Goal: Check status

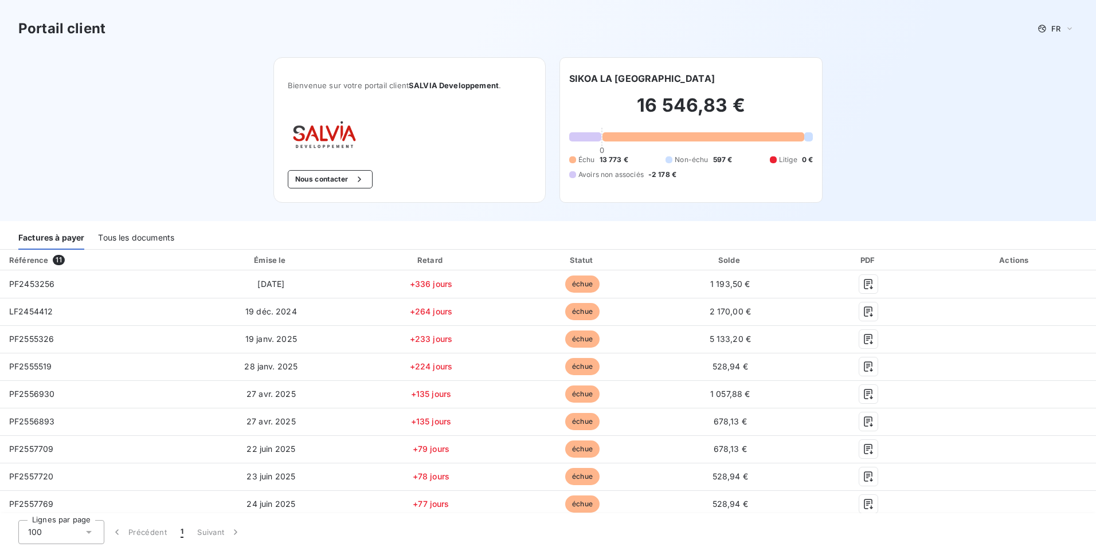
click at [384, 114] on div "Bienvenue sur votre portail client SALVIA Developpement . Nous contacter" at bounding box center [409, 130] width 272 height 146
click at [640, 111] on h2 "16 546,83 €" at bounding box center [691, 111] width 244 height 34
click at [640, 142] on div "16 546,83 € 0 Échu 13 773 € Non-échu 597 € Litige 0 € Avoirs non associés -2 17…" at bounding box center [691, 136] width 244 height 103
click at [569, 173] on div at bounding box center [572, 174] width 7 height 7
click at [569, 159] on div at bounding box center [572, 159] width 7 height 7
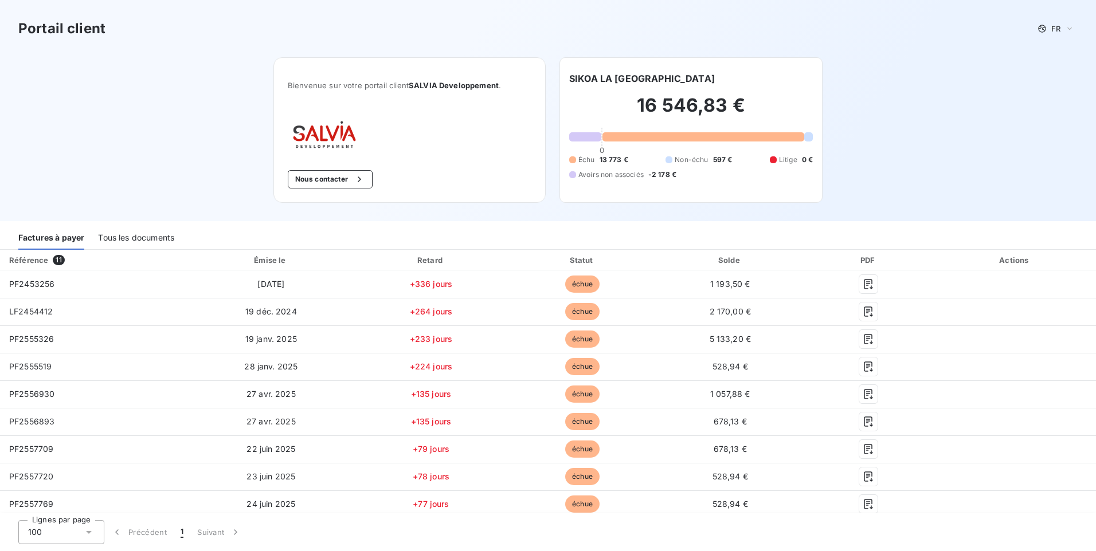
click at [733, 158] on div "Échu 13 773 € Non-échu 597 € Litige 0 € Avoirs non associés -2 178 €" at bounding box center [691, 167] width 244 height 25
click at [780, 158] on span "Litige" at bounding box center [788, 160] width 18 height 10
click at [126, 238] on div "Tous les documents" at bounding box center [136, 238] width 76 height 24
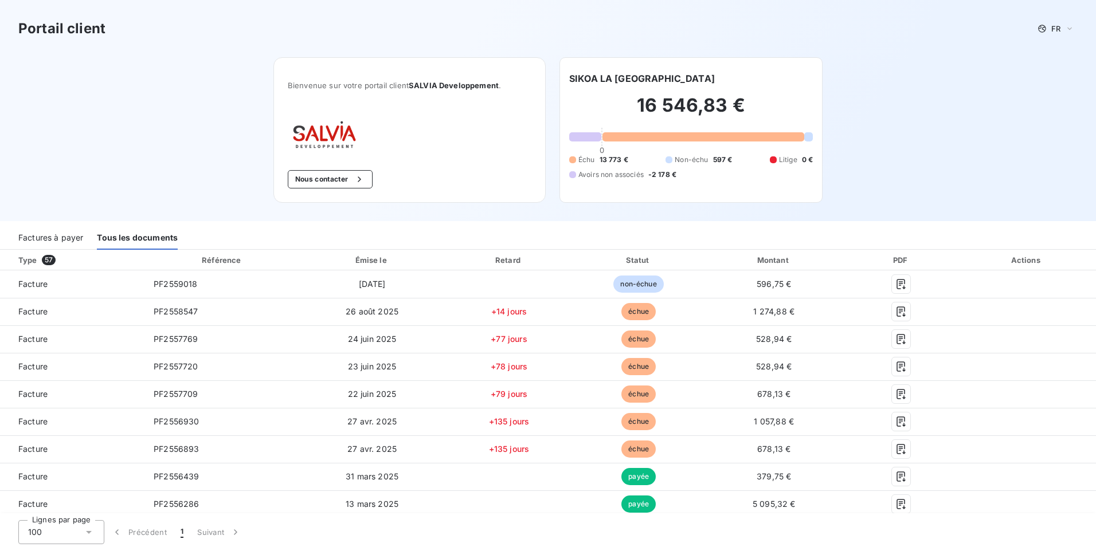
click at [666, 100] on h2 "16 546,83 €" at bounding box center [691, 111] width 244 height 34
click at [44, 237] on div "Factures à payer" at bounding box center [50, 238] width 65 height 24
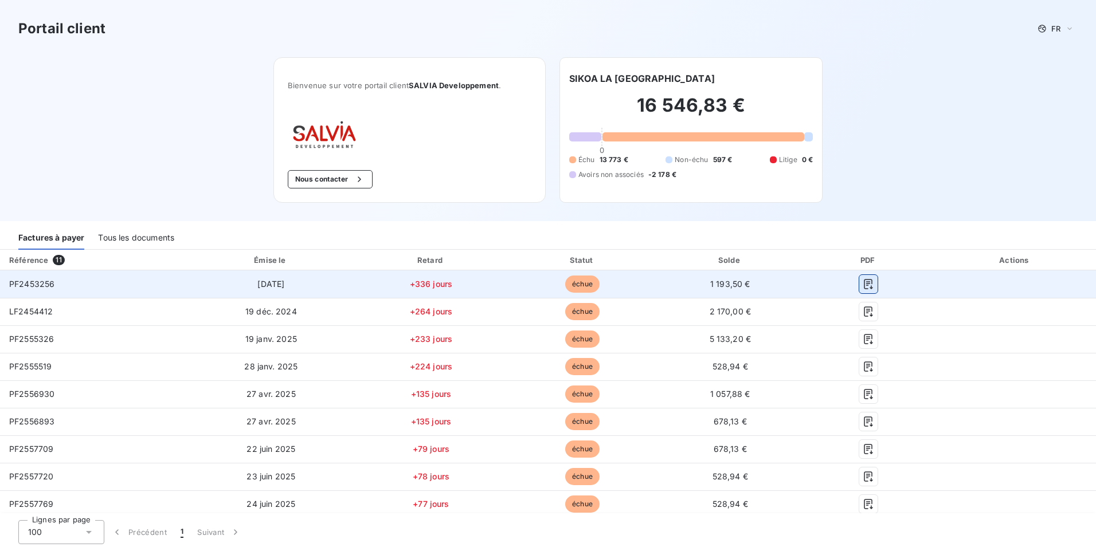
click at [864, 289] on icon "button" at bounding box center [868, 284] width 9 height 10
